Goal: Task Accomplishment & Management: Manage account settings

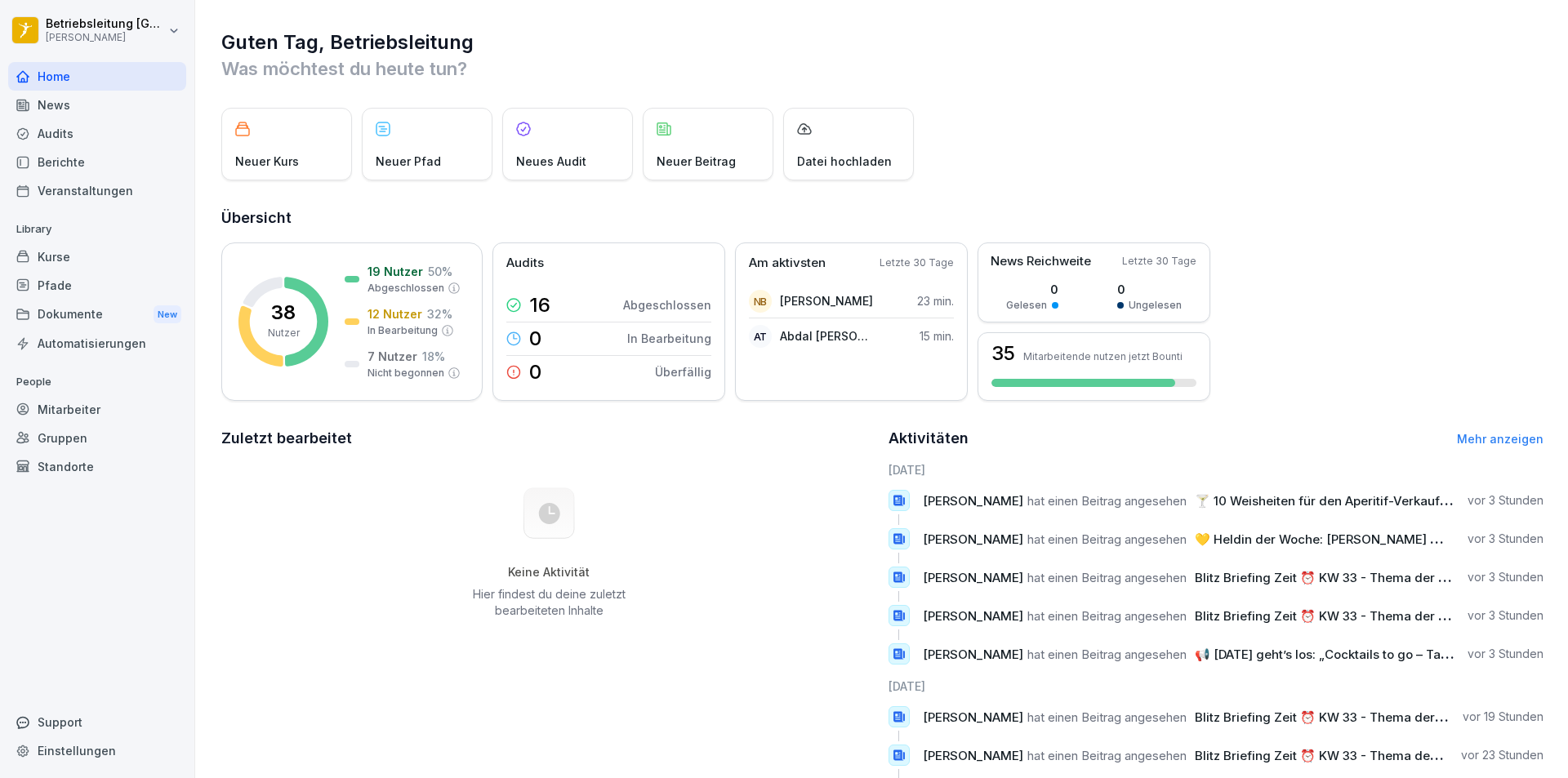
click at [82, 398] on div "Mitarbeiter" at bounding box center [96, 409] width 178 height 29
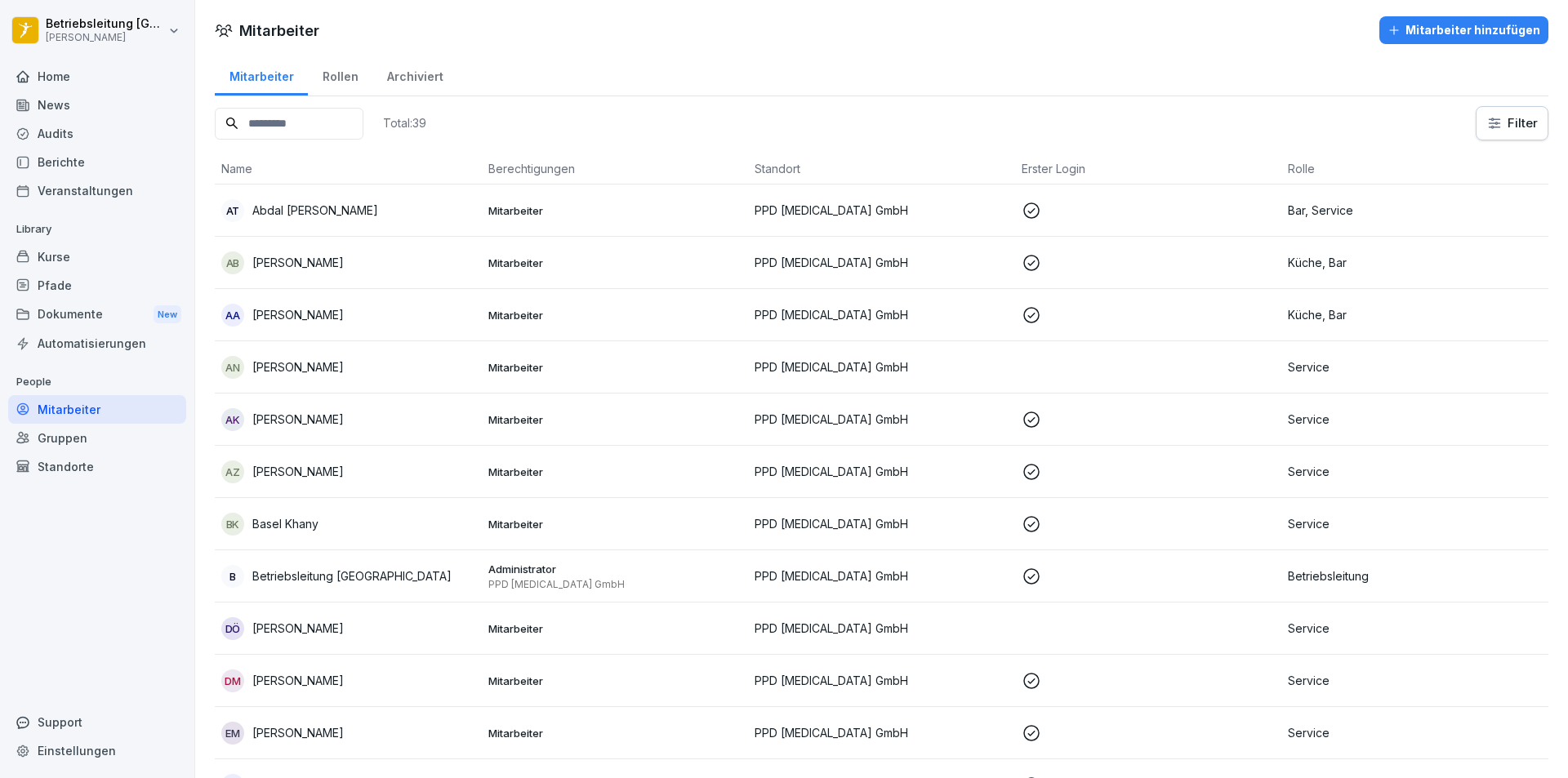
click at [320, 208] on p "Abdal [PERSON_NAME]" at bounding box center [315, 210] width 126 height 18
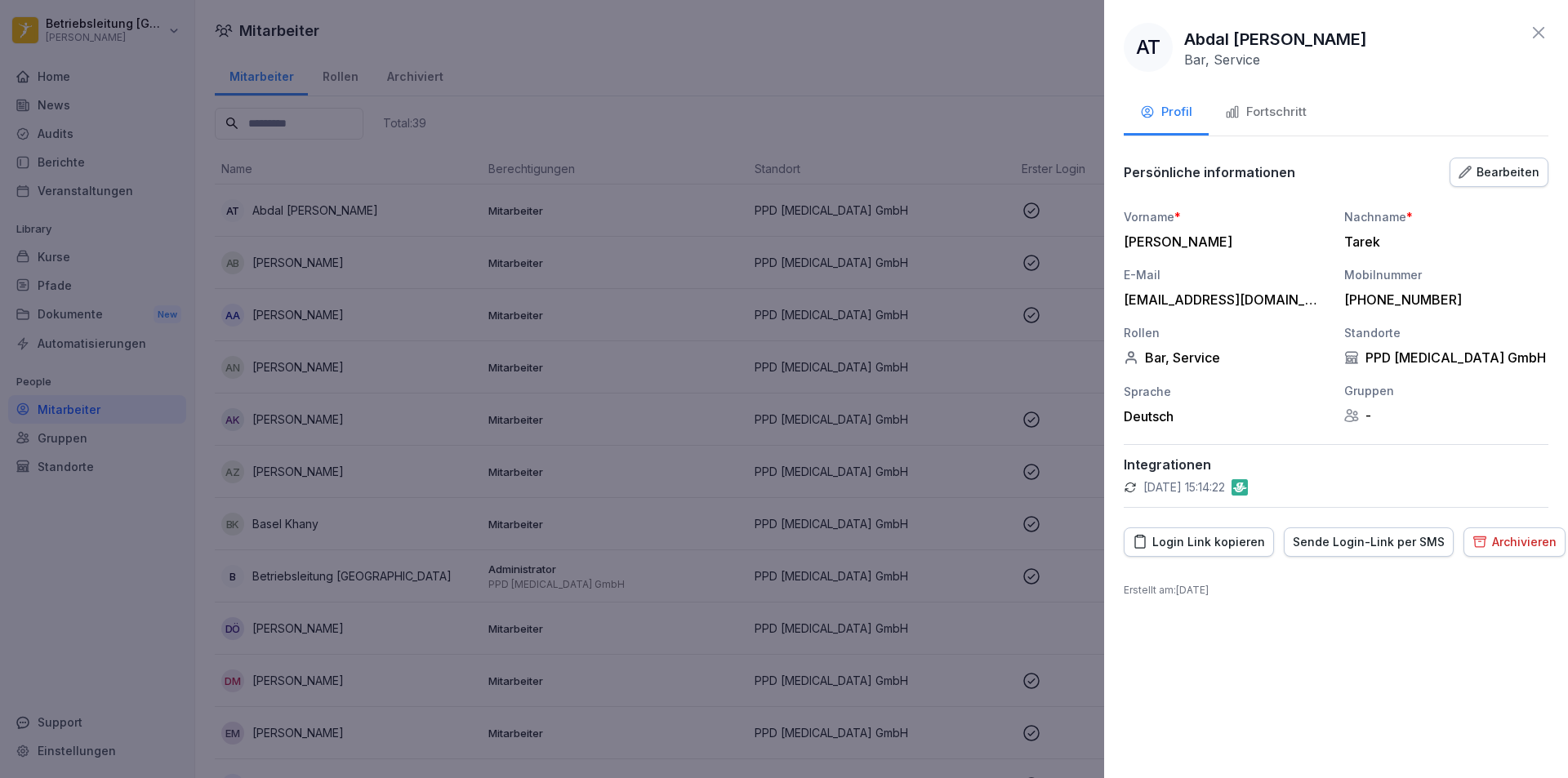
click at [1269, 114] on div "Fortschritt" at bounding box center [1265, 112] width 81 height 18
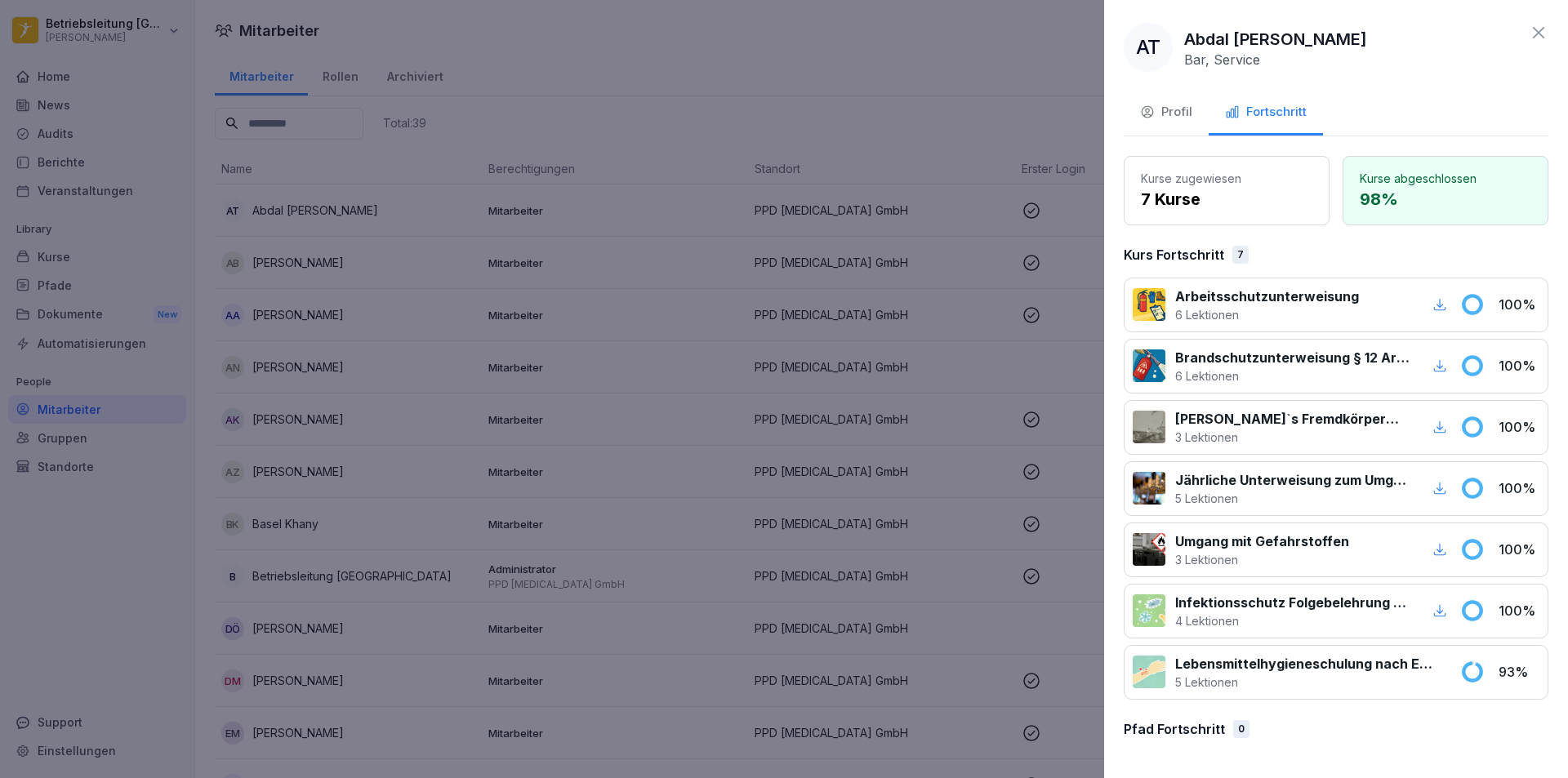
click at [374, 351] on div at bounding box center [784, 389] width 1568 height 778
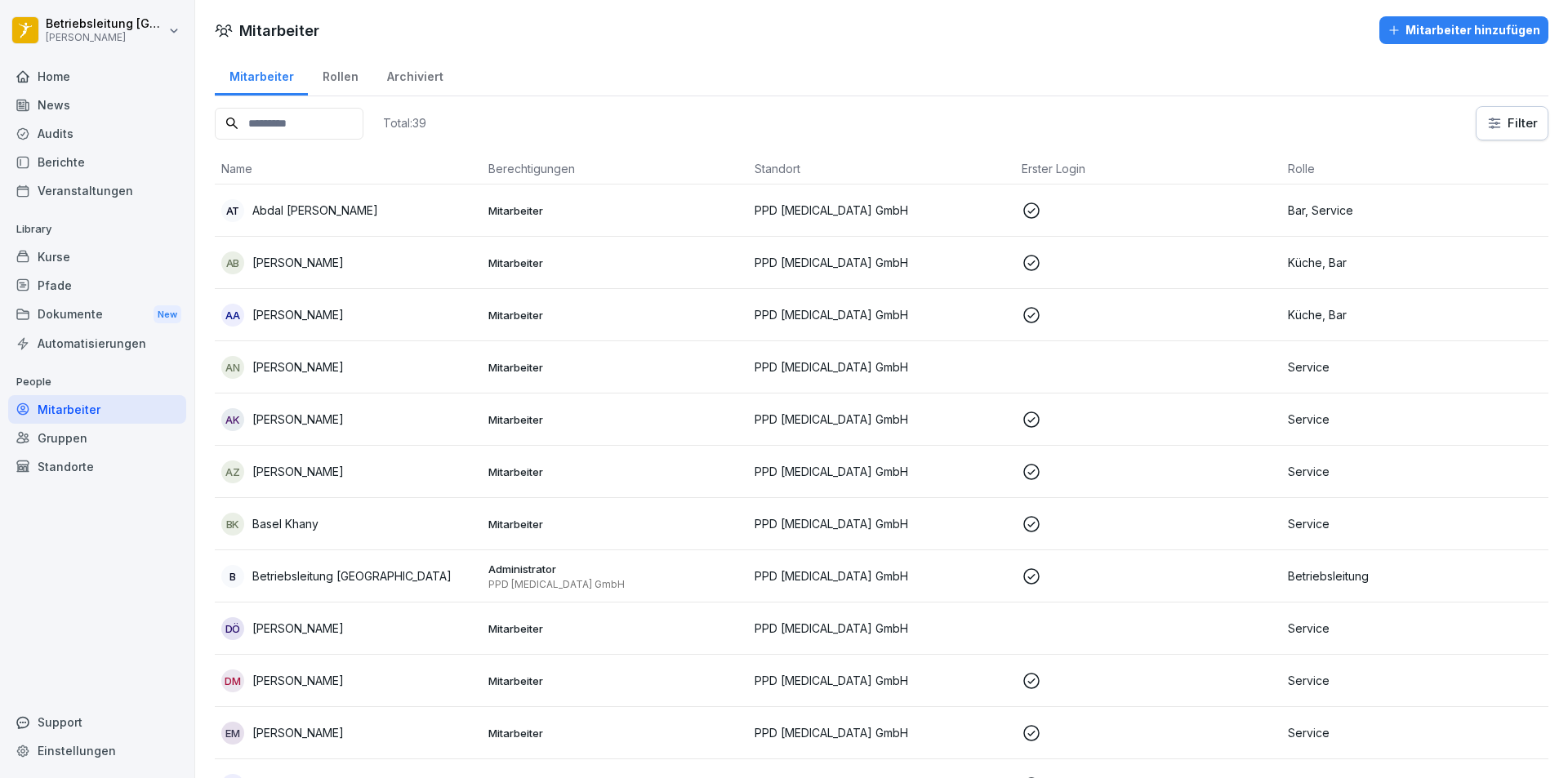
click at [313, 678] on p "[PERSON_NAME]" at bounding box center [298, 681] width 91 height 18
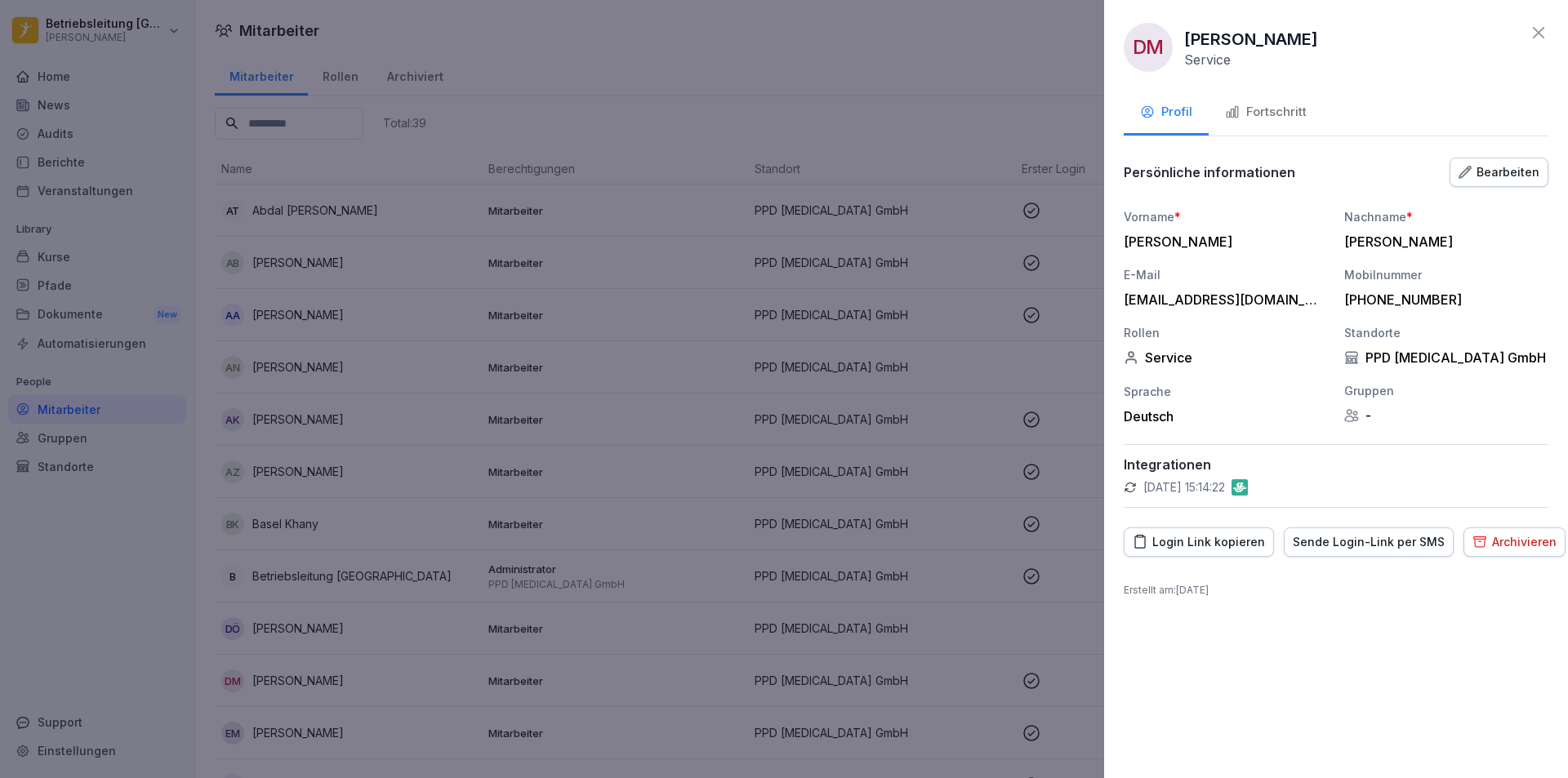
click at [1281, 106] on div "Fortschritt" at bounding box center [1265, 112] width 81 height 18
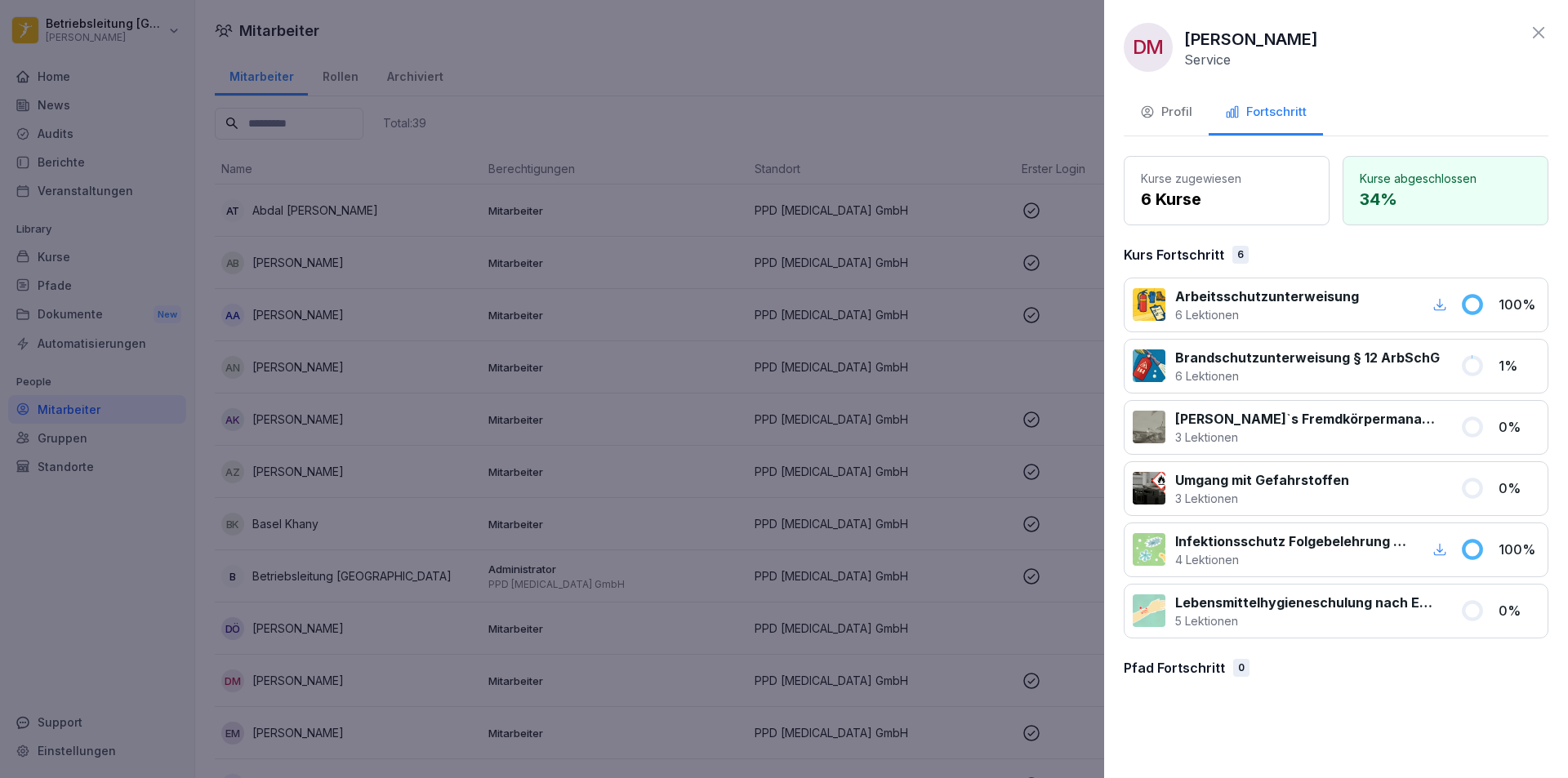
click at [729, 628] on div at bounding box center [784, 389] width 1568 height 778
